Goal: Task Accomplishment & Management: Manage account settings

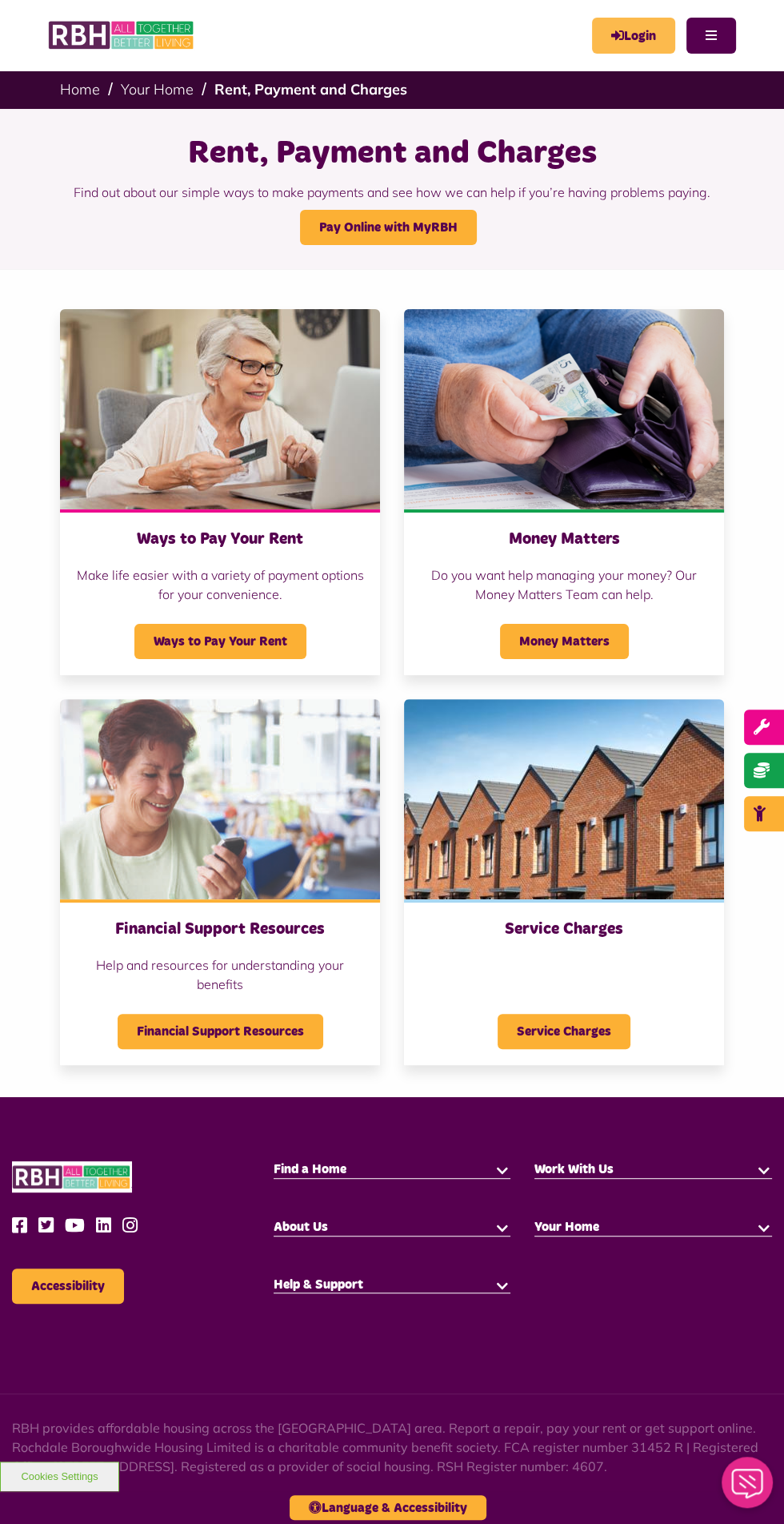
click at [0, 0] on icon "MyRBH" at bounding box center [0, 0] width 0 height 0
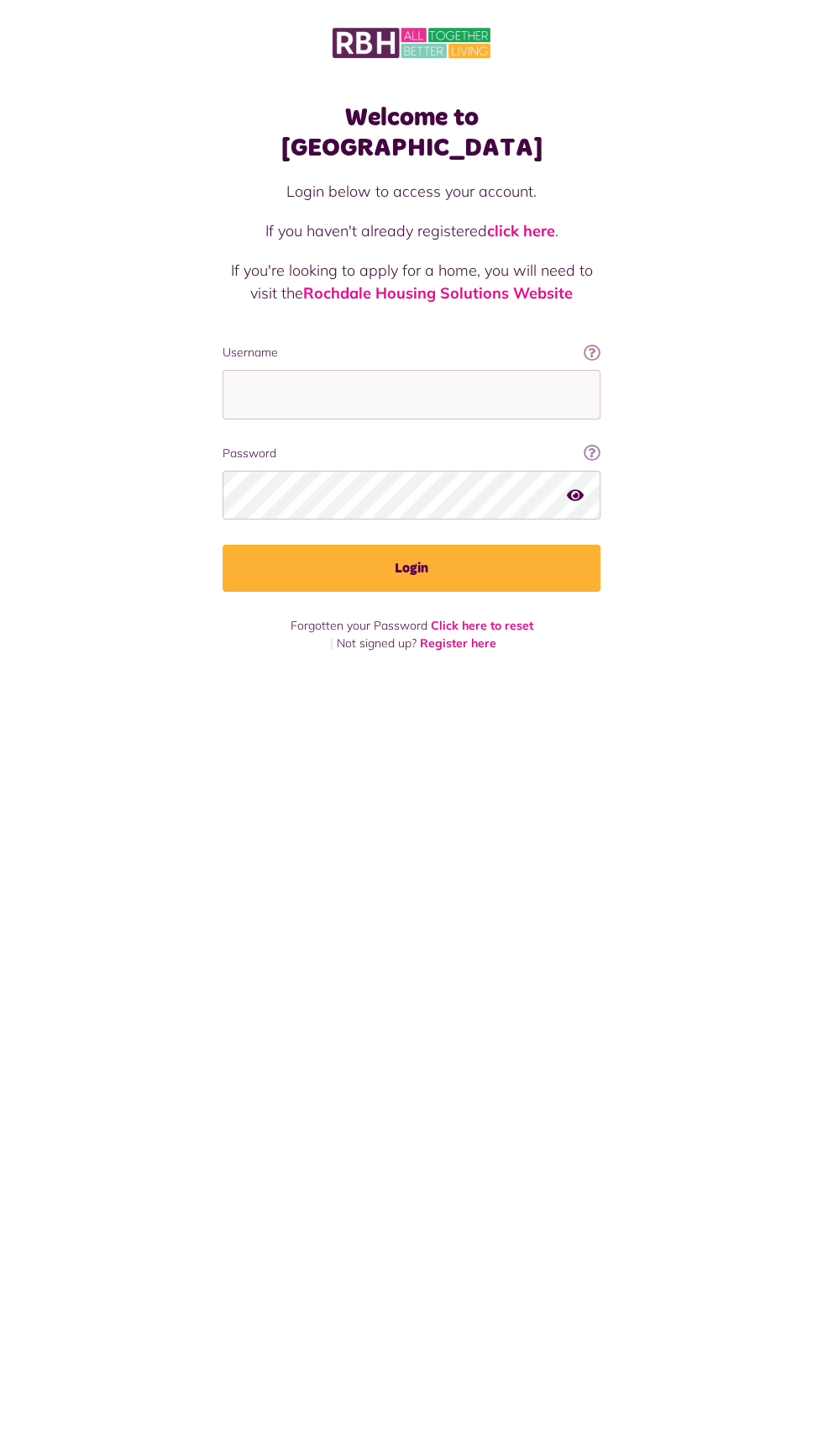
click at [458, 344] on label "Username" at bounding box center [412, 352] width 378 height 17
click at [458, 370] on input "Username" at bounding box center [412, 395] width 378 height 50
type input "**********"
click at [223, 544] on button "Login" at bounding box center [412, 567] width 378 height 47
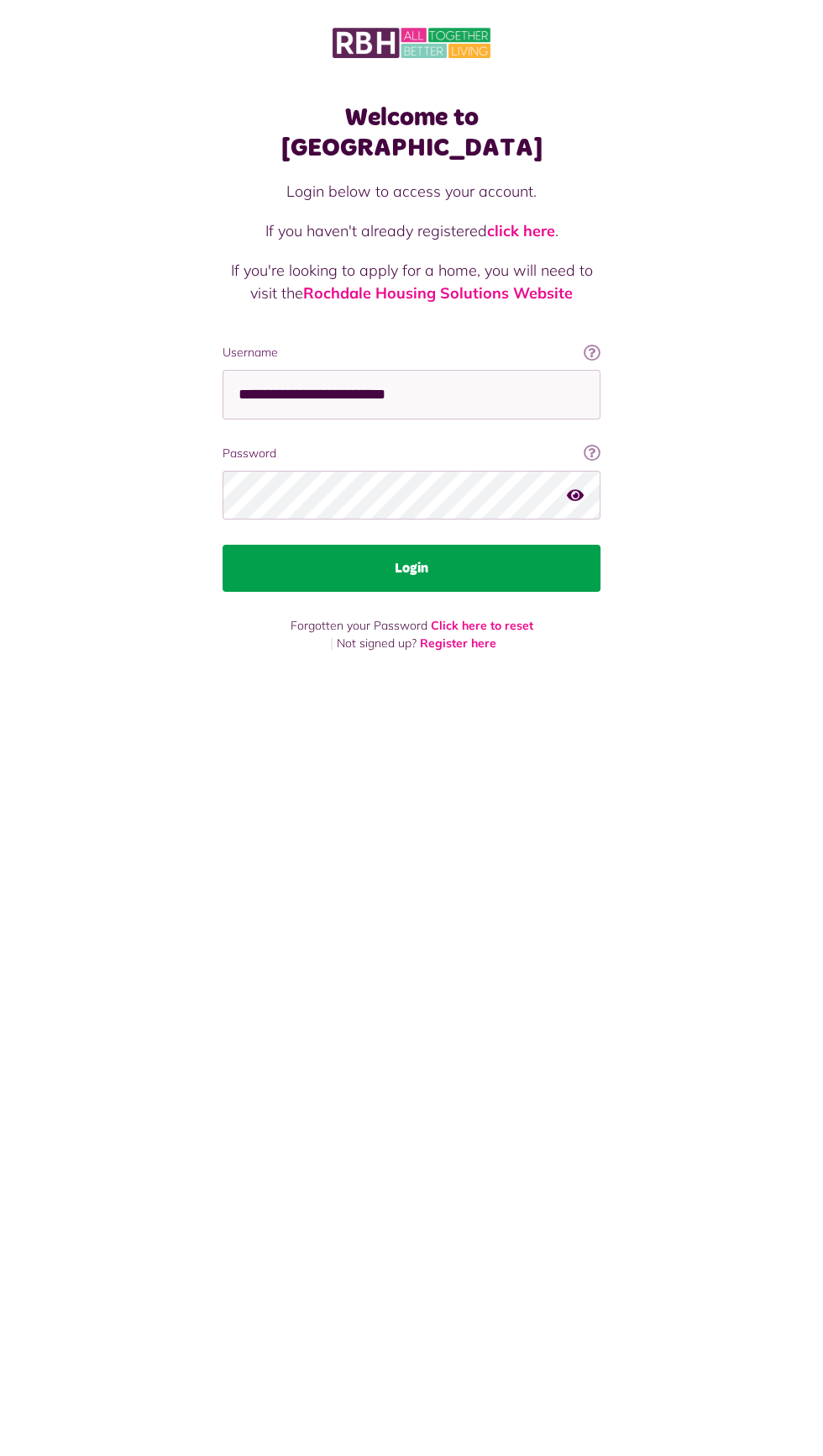
click at [512, 544] on button "Login" at bounding box center [412, 567] width 378 height 47
